Goal: Find specific page/section: Find specific page/section

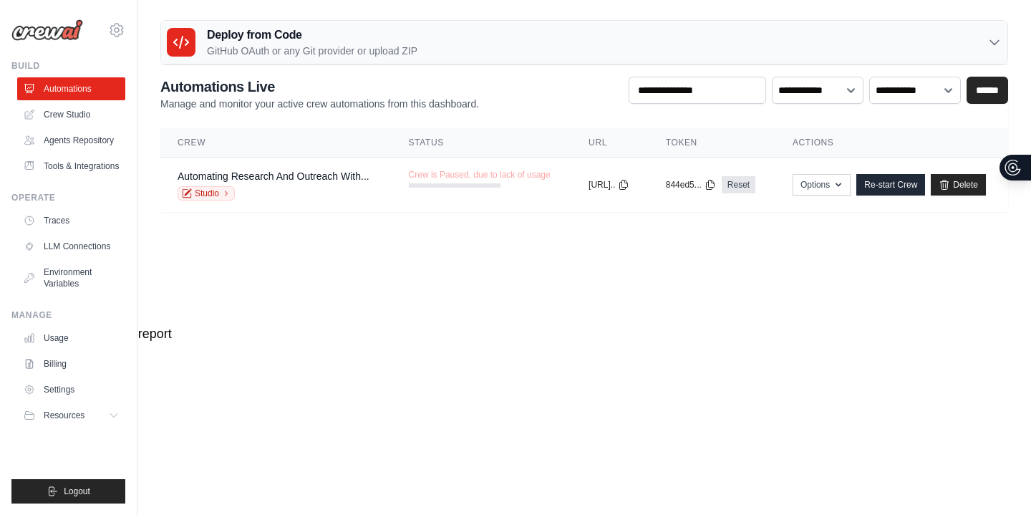
click at [519, 276] on body "[PERSON_NAME][EMAIL_ADDRESS][DOMAIN_NAME] Settings Build Automations" at bounding box center [515, 257] width 1031 height 515
click at [341, 184] on div "Automating Research And Outreach With... Studio" at bounding box center [274, 185] width 192 height 32
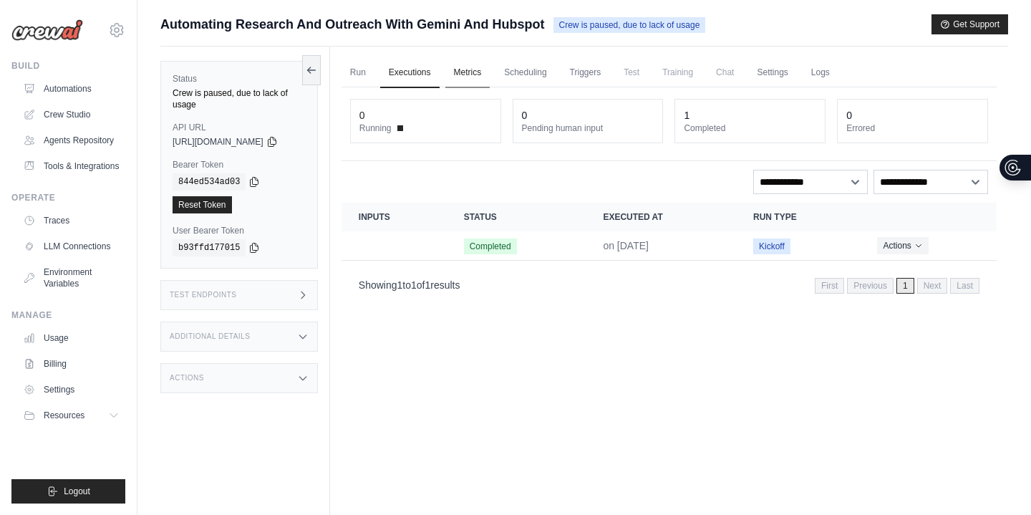
click at [487, 67] on link "Metrics" at bounding box center [467, 73] width 45 height 30
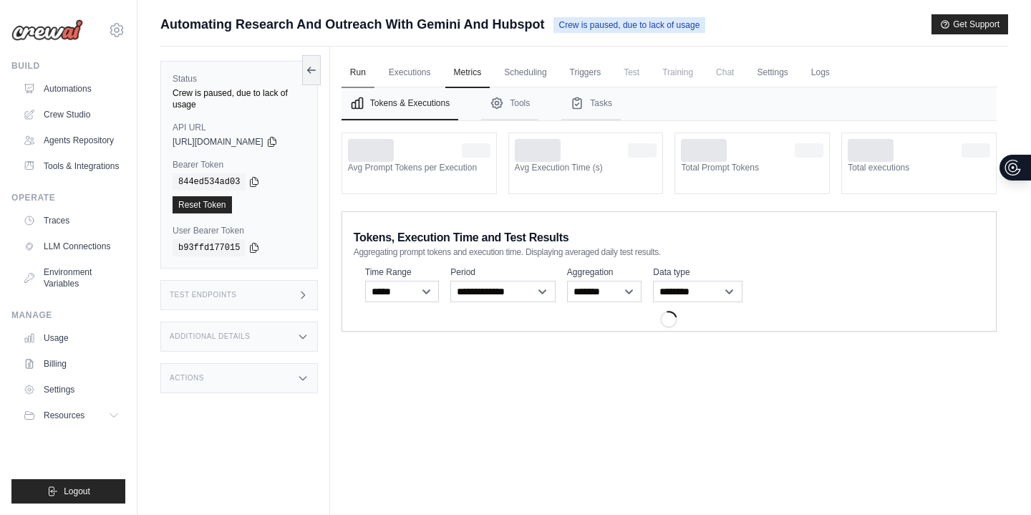
click at [364, 77] on link "Run" at bounding box center [358, 73] width 33 height 30
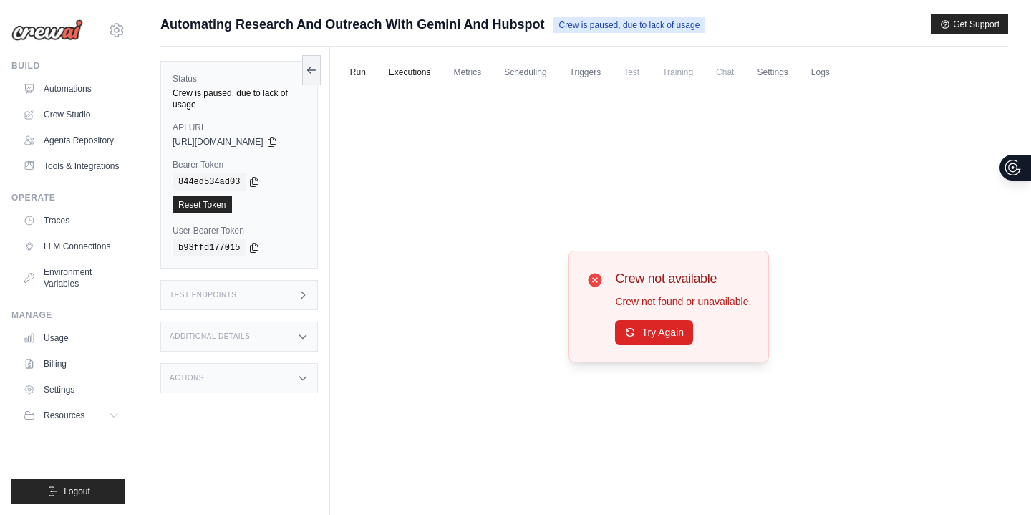
click at [415, 77] on link "Executions" at bounding box center [409, 73] width 59 height 30
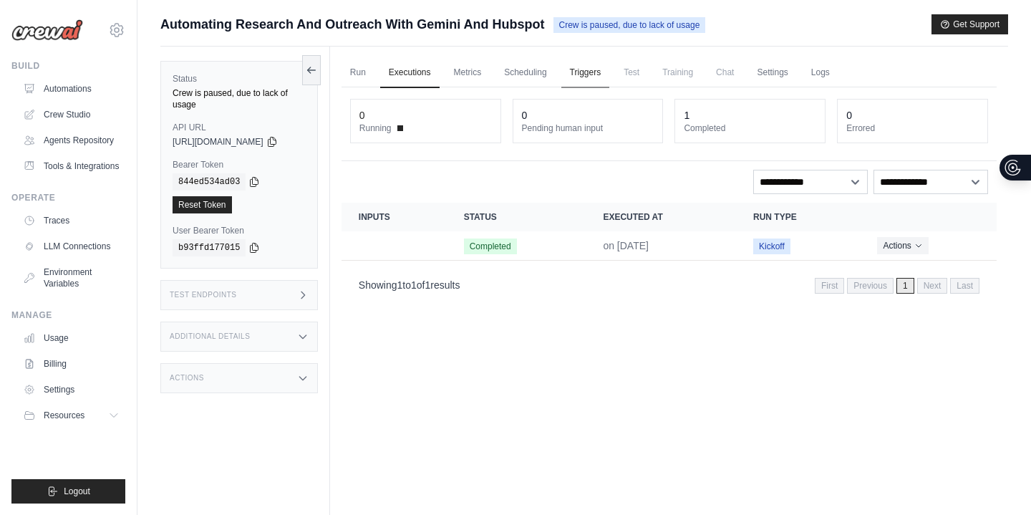
click at [610, 76] on link "Triggers" at bounding box center [585, 73] width 49 height 30
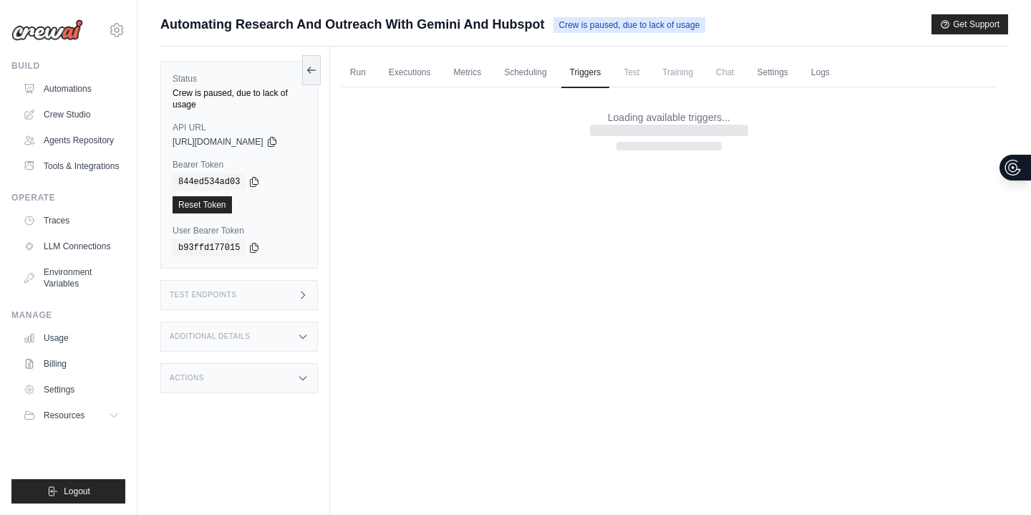
click at [648, 68] on span "Test" at bounding box center [631, 72] width 33 height 29
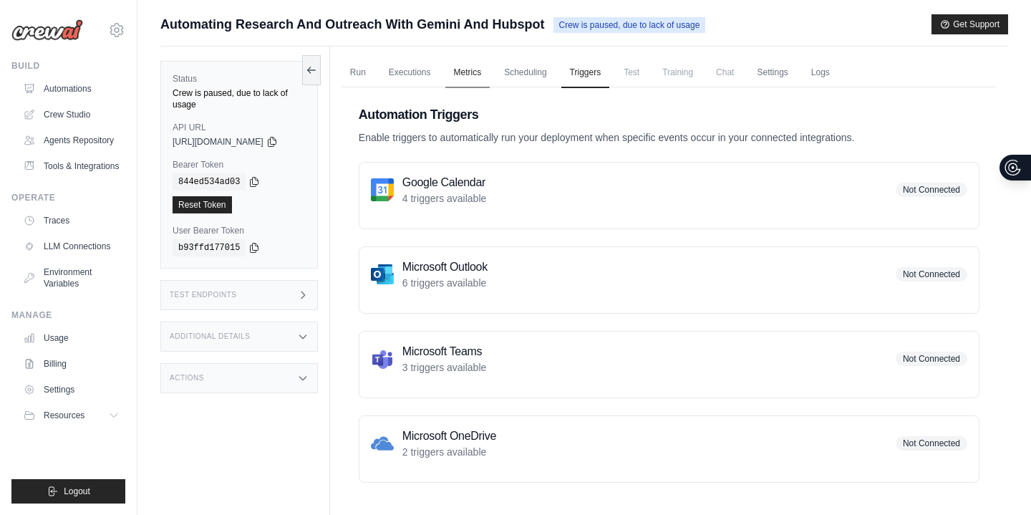
click at [482, 62] on link "Metrics" at bounding box center [467, 73] width 45 height 30
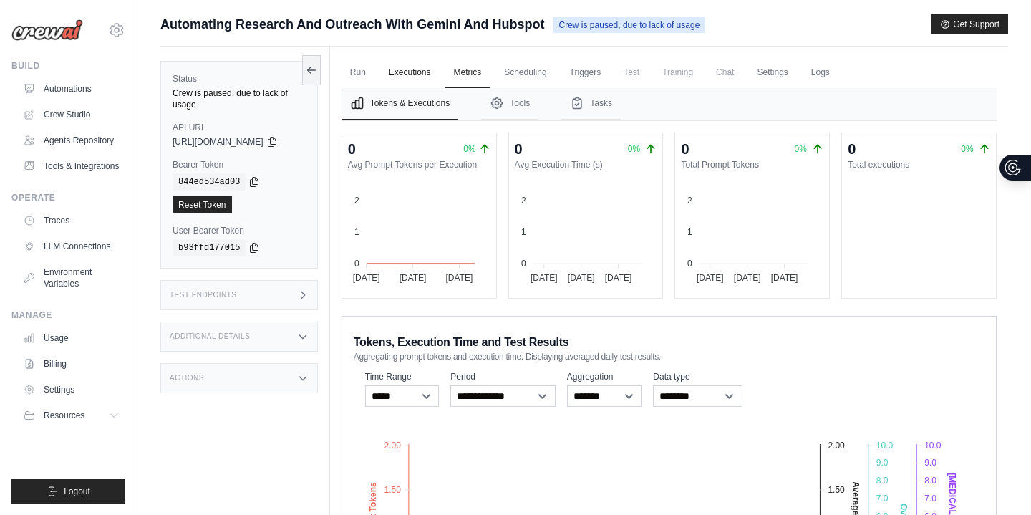
click at [417, 62] on link "Executions" at bounding box center [409, 73] width 59 height 30
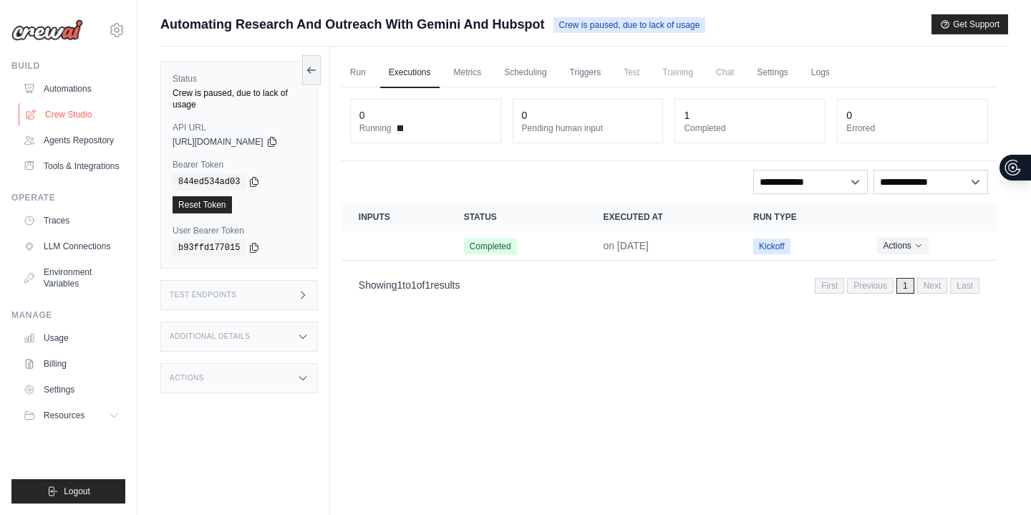
click at [82, 112] on link "Crew Studio" at bounding box center [73, 114] width 108 height 23
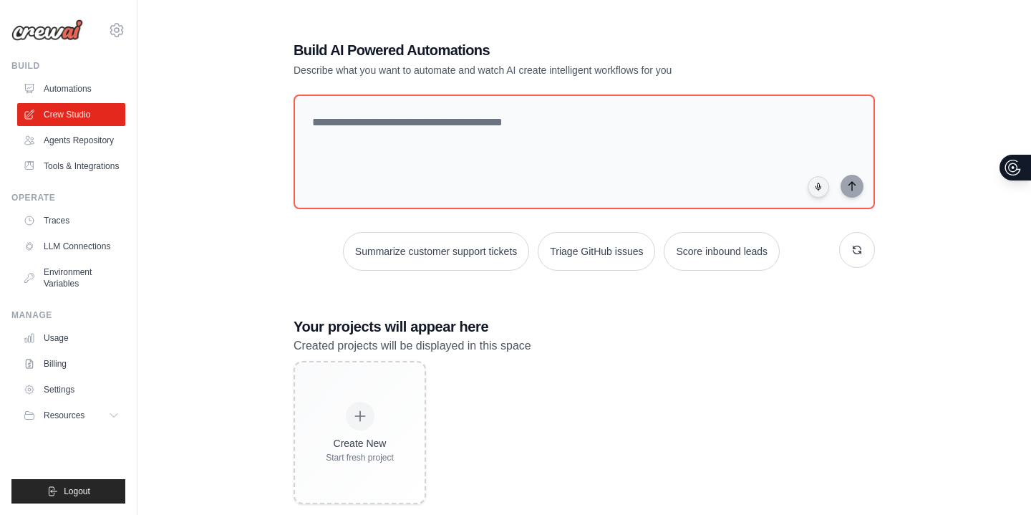
click at [236, 59] on div "Build AI Powered Automations Describe what you want to automate and watch AI cr…" at bounding box center [584, 271] width 848 height 515
